Goal: Task Accomplishment & Management: Manage account settings

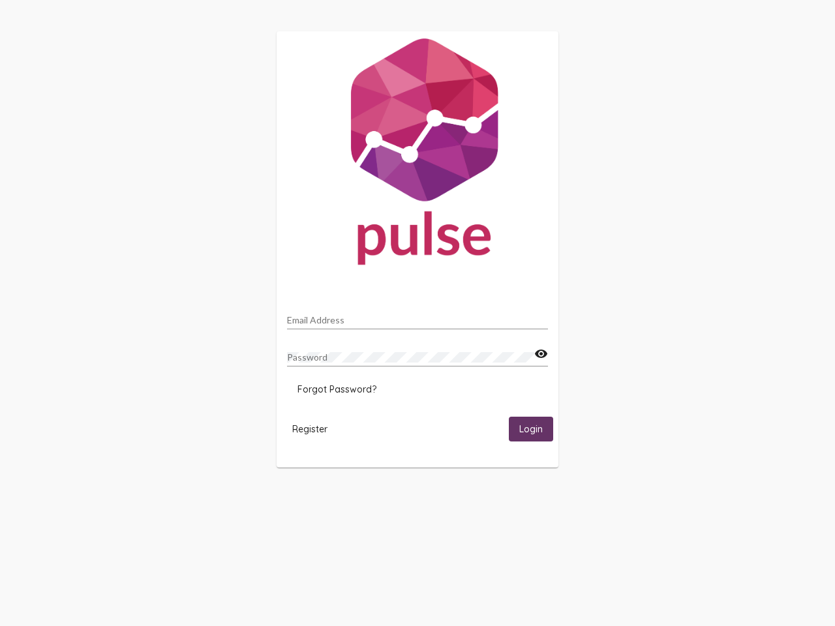
click at [418, 316] on input "Email Address" at bounding box center [417, 320] width 261 height 10
click at [541, 354] on mat-icon "visibility" at bounding box center [541, 354] width 14 height 16
click at [337, 390] on span "Forgot Password?" at bounding box center [337, 390] width 79 height 12
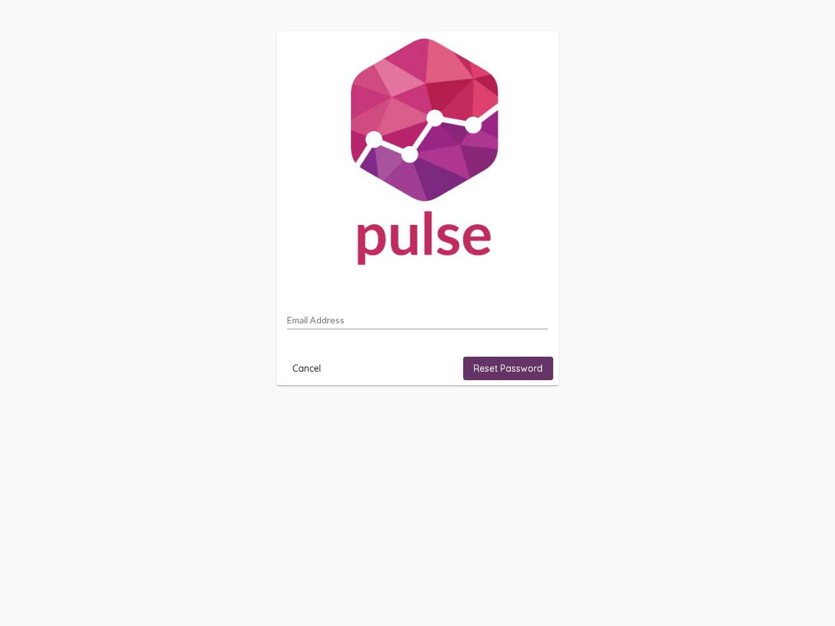
click at [310, 417] on html "Email Address Cancel Reset Password" at bounding box center [417, 208] width 835 height 417
click at [531, 417] on html "Email Address Cancel Reset Password" at bounding box center [417, 208] width 835 height 417
